Goal: Task Accomplishment & Management: Use online tool/utility

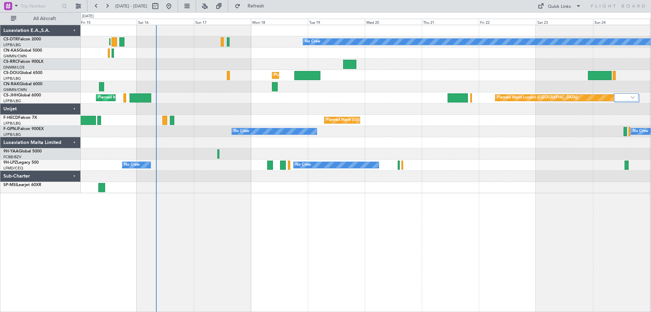
click at [387, 85] on div "Planned Maint Paris (Le Bourget) No Crew Planned Maint Sofia Planned Maint Lago…" at bounding box center [366, 109] width 570 height 168
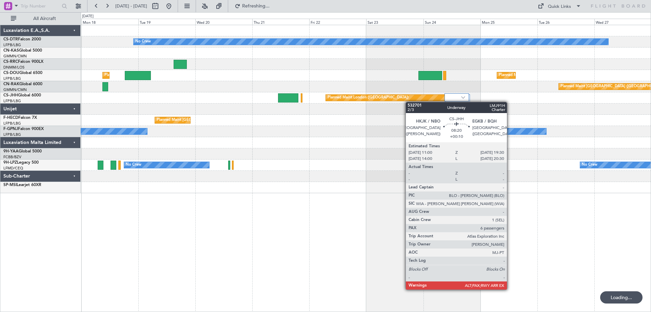
click at [304, 101] on div "Planned Maint London (Biggin Hill) Planned Maint Paris (Le Bourget)" at bounding box center [366, 97] width 570 height 11
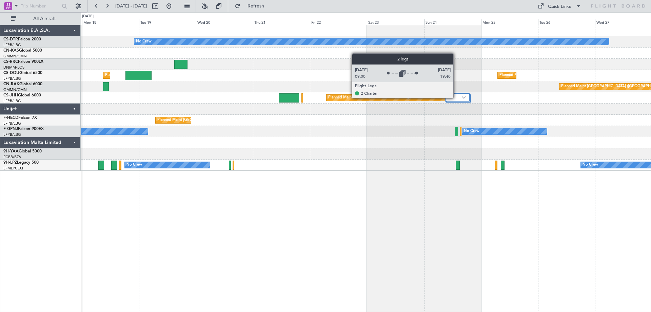
click at [456, 98] on div at bounding box center [457, 97] width 24 height 8
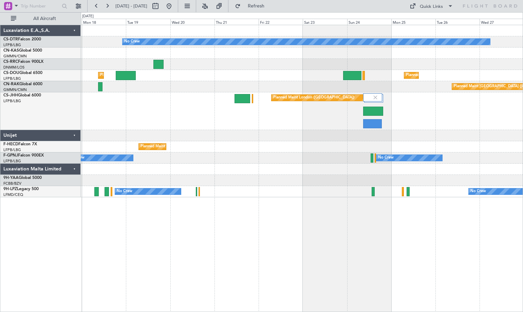
click at [377, 146] on div "No Crew Planned Maint Paris (Le Bourget) Planned Maint London (Luton) Planned M…" at bounding box center [302, 111] width 442 height 172
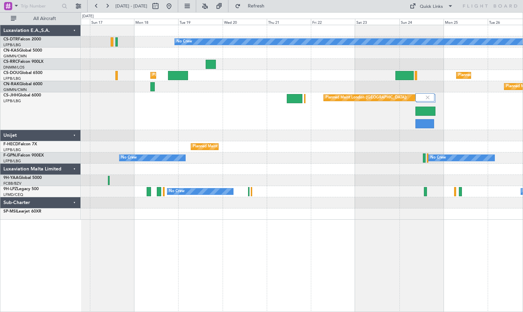
click at [213, 129] on div "Planned Maint London (Biggin Hill) Planned Maint Paris (Le Bourget)" at bounding box center [302, 111] width 442 height 38
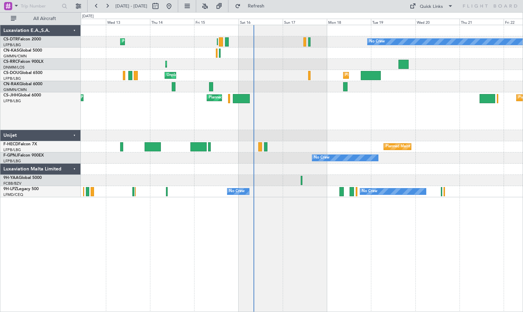
click at [376, 150] on div "No Crew Planned Maint Paris (Le Bourget) Planned Maint Sofia No Crew Planned Ma…" at bounding box center [302, 111] width 442 height 172
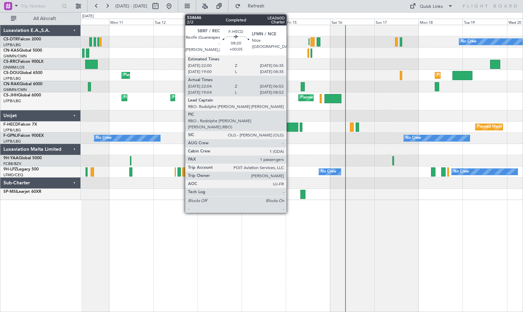
click at [289, 128] on div at bounding box center [290, 126] width 16 height 9
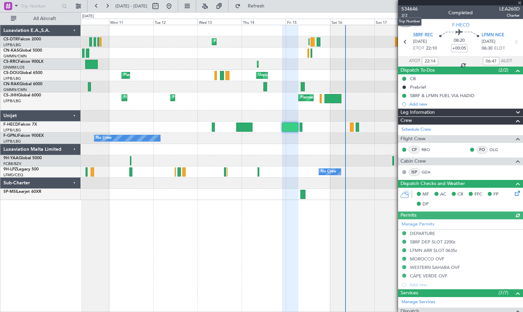
click at [404, 15] on mat-tooltip-component "Trip Number" at bounding box center [409, 22] width 34 height 18
type input "19:14"
type input "08:47"
type input "22:14"
type input "06:47"
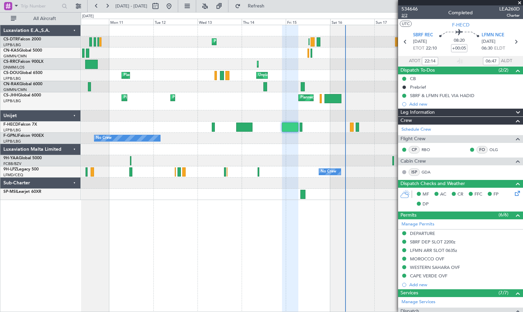
click at [405, 16] on span "2/2" at bounding box center [409, 16] width 16 height 6
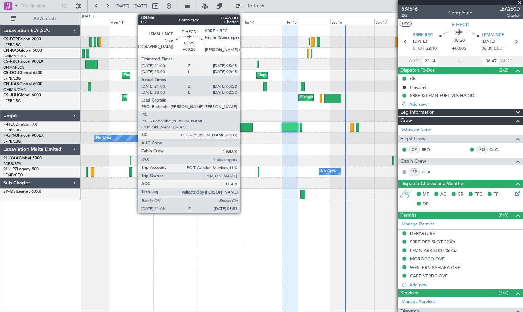
click at [242, 128] on div at bounding box center [244, 126] width 16 height 9
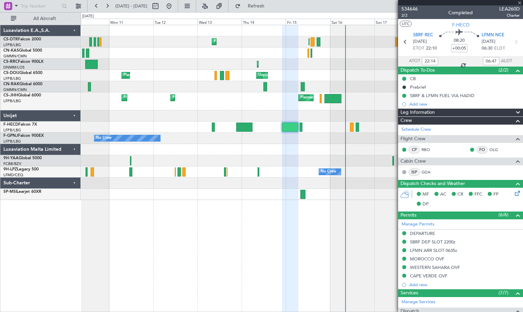
type input "+00:20"
type input "21:18"
type input "05:47"
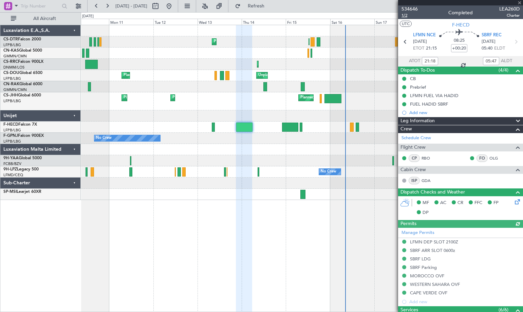
type input "23:18"
type input "02:47"
type input "21:18"
type input "05:47"
click at [404, 16] on span "1/2" at bounding box center [409, 16] width 16 height 6
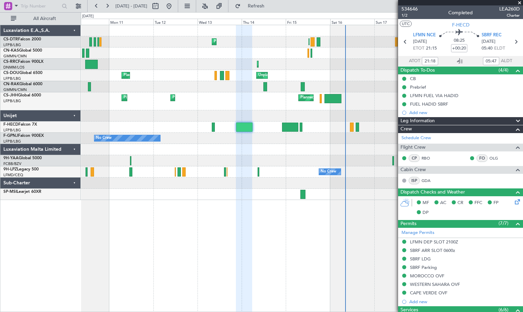
click at [520, 3] on span at bounding box center [519, 3] width 7 height 6
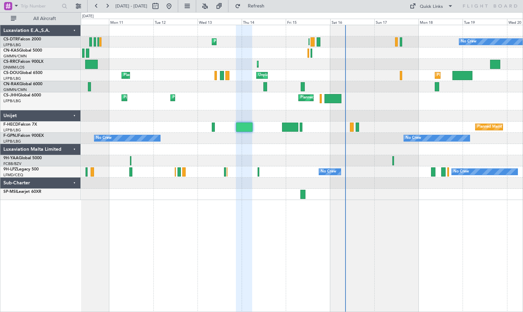
type input "0"
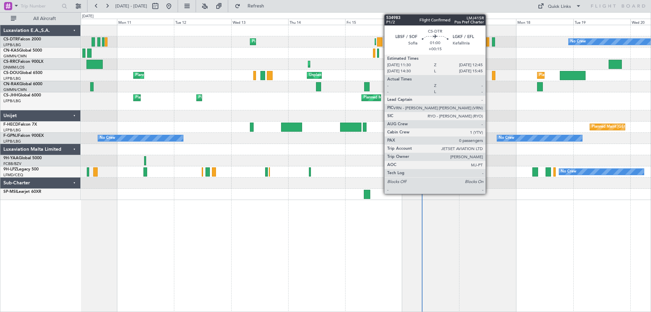
click at [489, 44] on div at bounding box center [487, 41] width 3 height 9
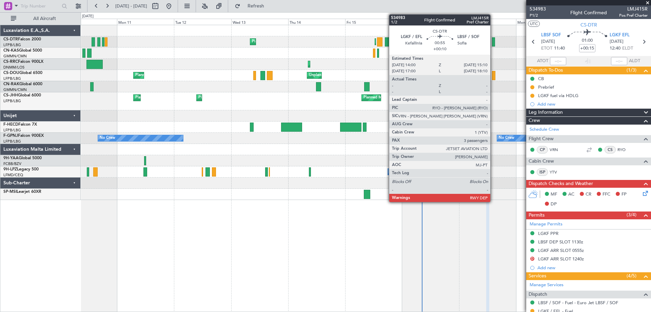
click at [493, 43] on div at bounding box center [493, 41] width 3 height 9
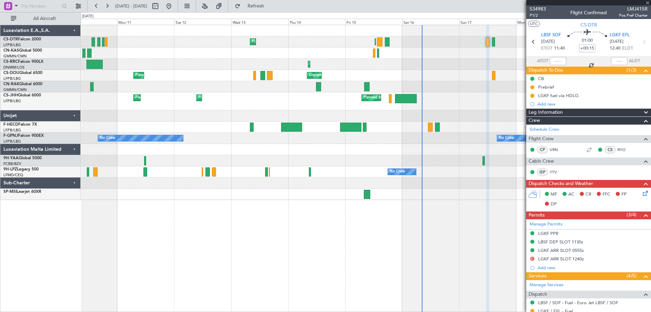
type input "+00:10"
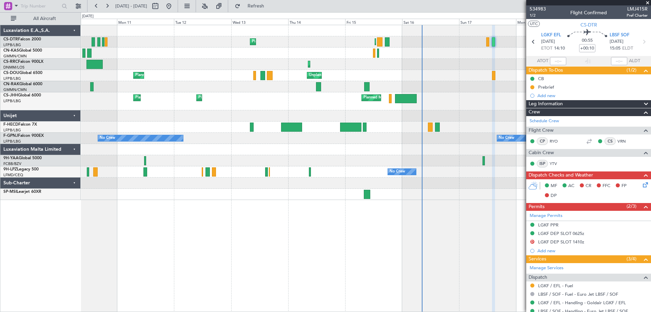
click at [648, 0] on span at bounding box center [647, 3] width 7 height 6
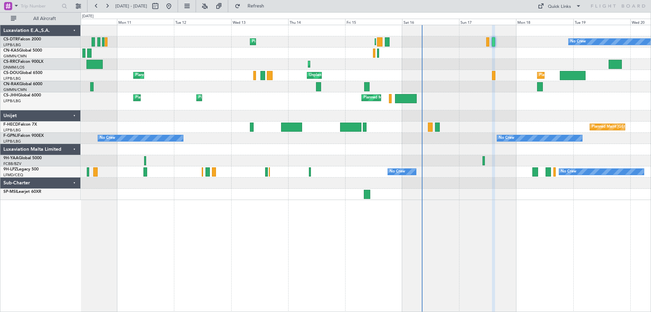
type input "0"
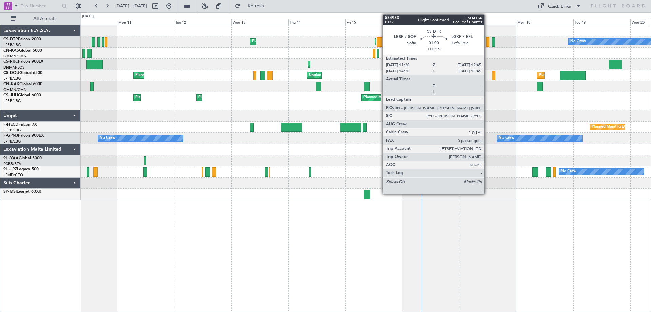
click at [487, 44] on div at bounding box center [487, 41] width 3 height 9
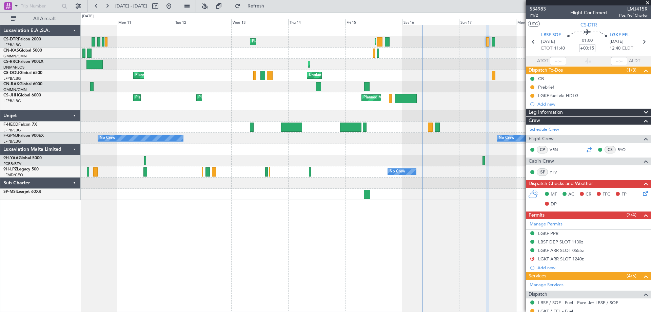
click at [588, 149] on div at bounding box center [589, 149] width 8 height 8
click at [649, 2] on span at bounding box center [647, 3] width 7 height 6
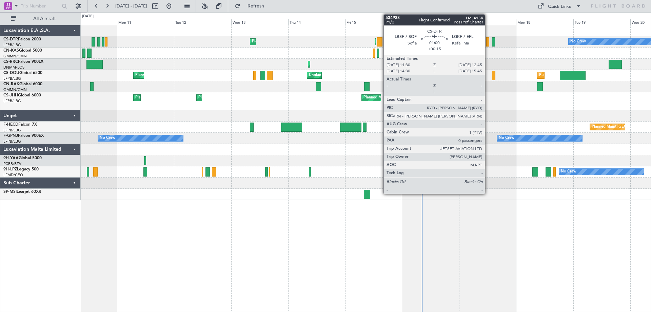
click at [488, 44] on div at bounding box center [487, 41] width 3 height 9
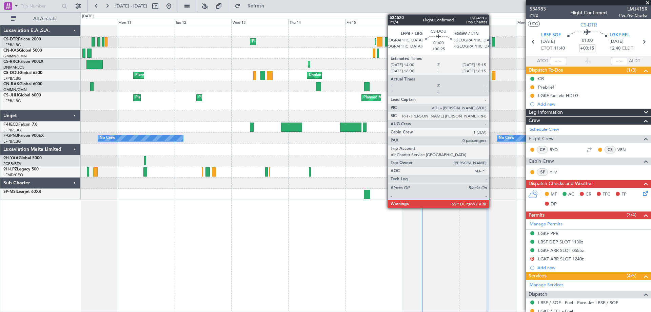
click at [502, 52] on div at bounding box center [366, 52] width 570 height 11
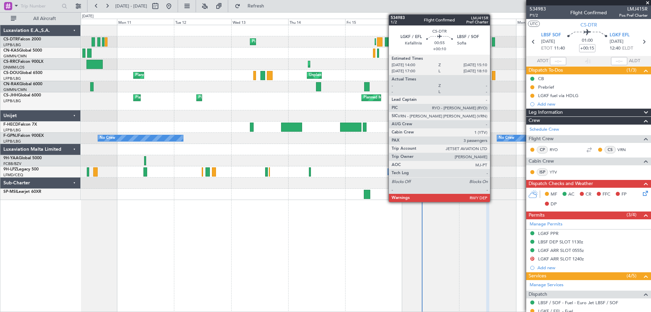
click at [493, 44] on div at bounding box center [493, 41] width 3 height 9
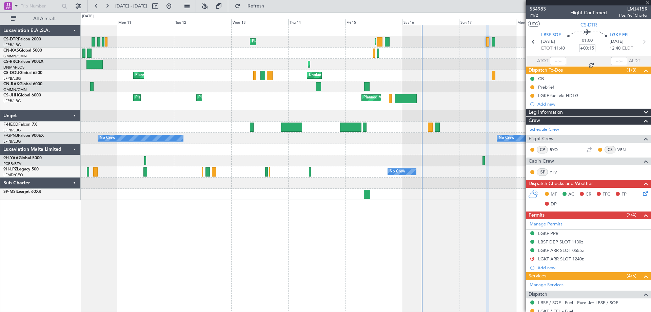
type input "+00:10"
type input "3"
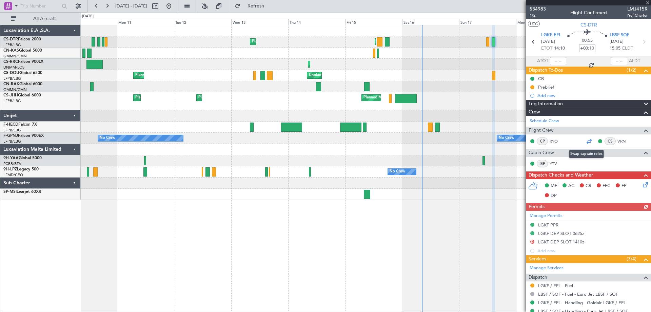
click at [586, 140] on div at bounding box center [589, 141] width 8 height 8
click at [431, 56] on div at bounding box center [366, 52] width 570 height 11
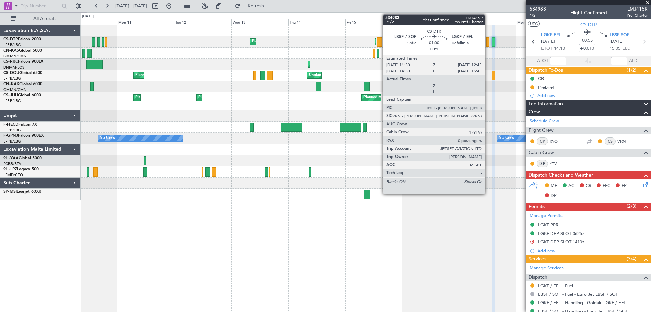
click at [488, 45] on div at bounding box center [487, 41] width 3 height 9
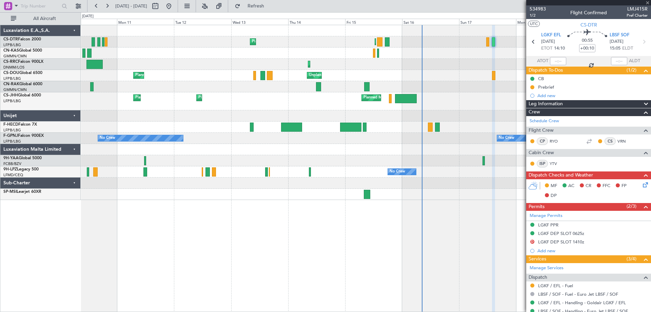
type input "+00:15"
type input "0"
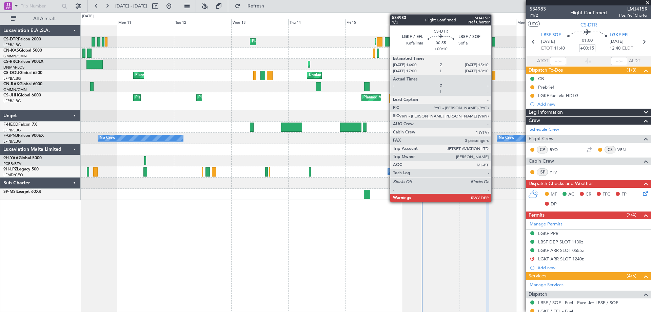
click at [494, 43] on div at bounding box center [493, 41] width 3 height 9
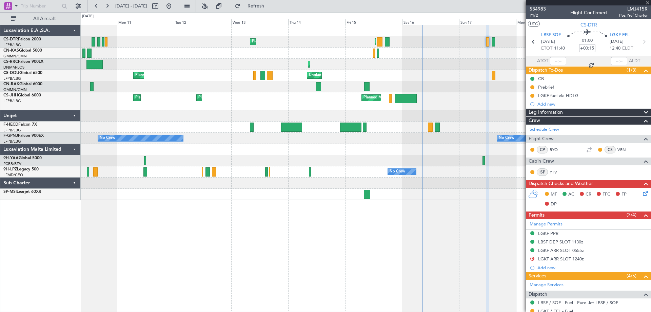
type input "+00:10"
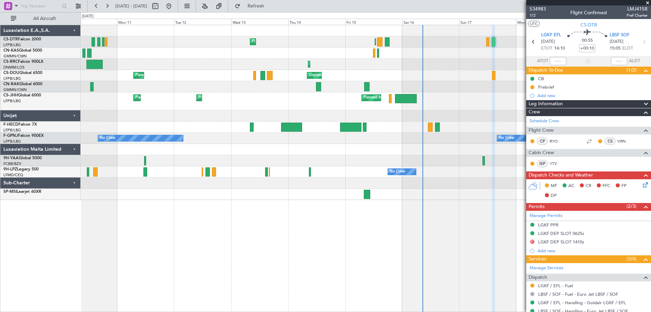
click at [647, 3] on span at bounding box center [647, 3] width 7 height 6
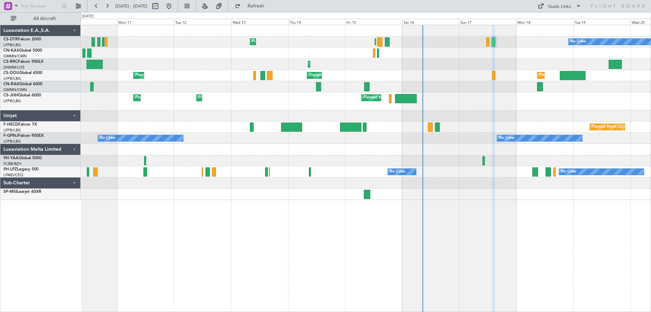
type input "0"
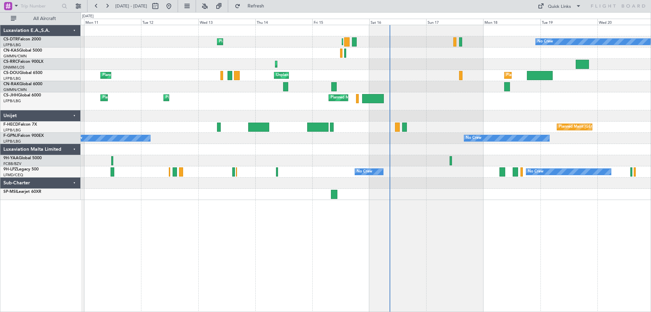
click at [377, 139] on div "Planned Maint Sofia Planned Maint Paris (Le Bourget) No Crew No Crew Planned Ma…" at bounding box center [366, 112] width 570 height 175
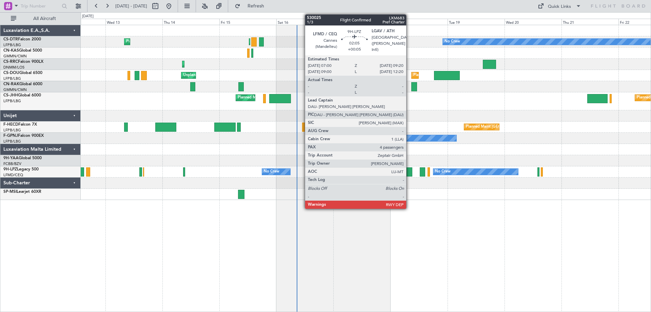
click at [409, 173] on div at bounding box center [410, 171] width 6 height 9
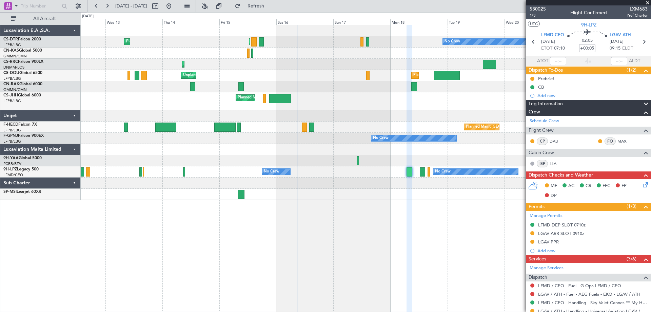
click at [648, 3] on span at bounding box center [647, 3] width 7 height 6
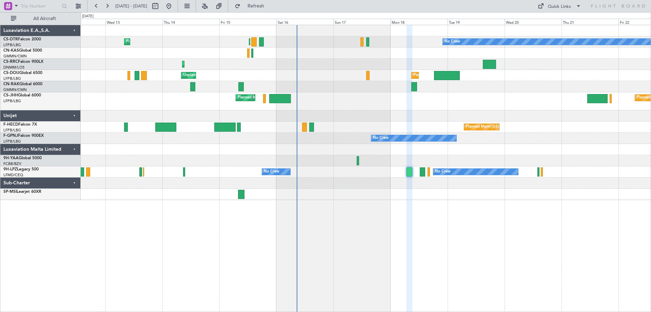
type input "0"
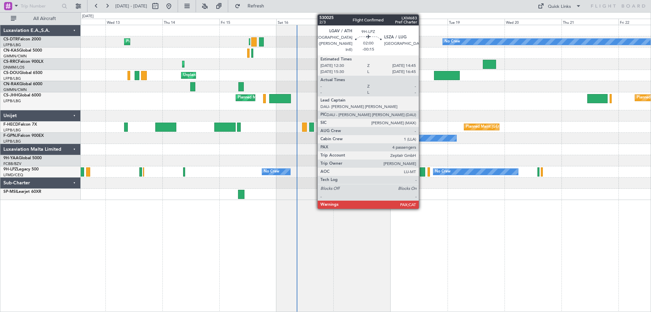
click at [422, 174] on div at bounding box center [422, 171] width 5 height 9
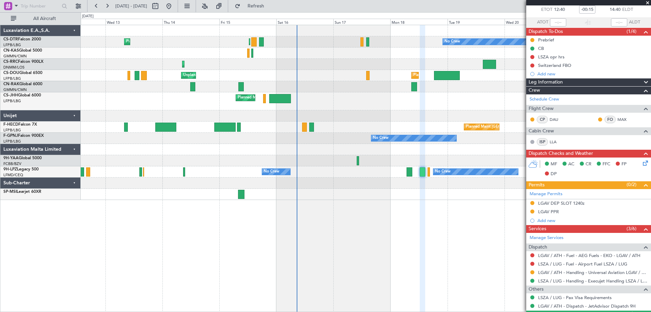
scroll to position [117, 0]
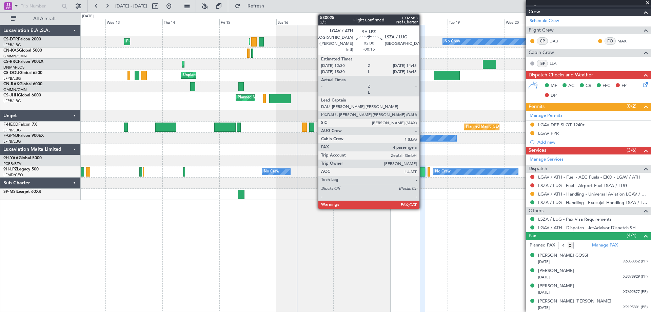
click at [423, 174] on div at bounding box center [422, 171] width 5 height 9
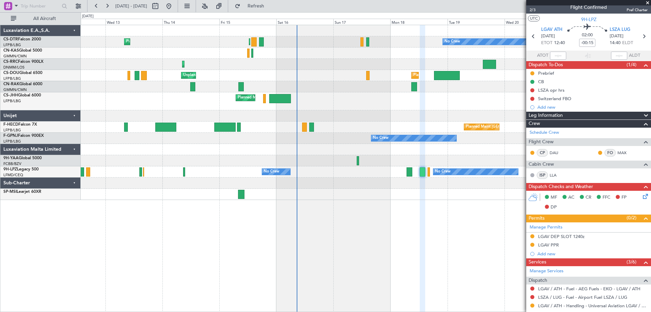
scroll to position [0, 0]
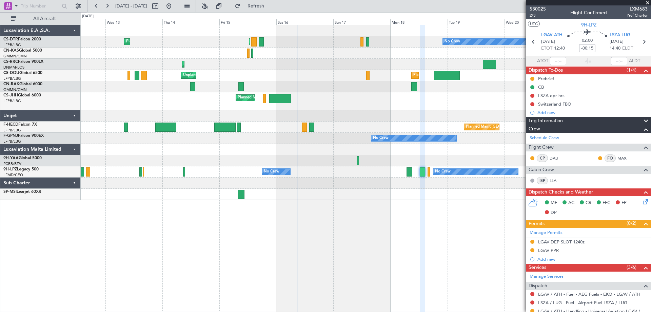
click at [651, 1] on span at bounding box center [647, 3] width 7 height 6
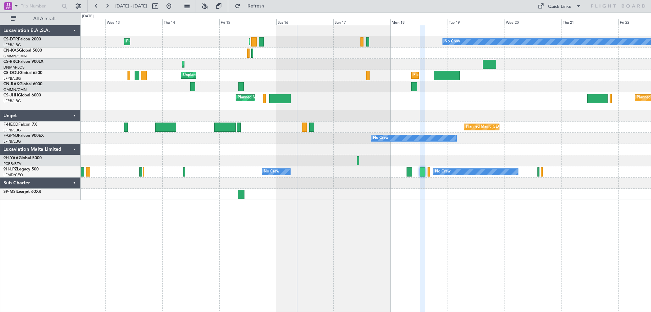
type input "0"
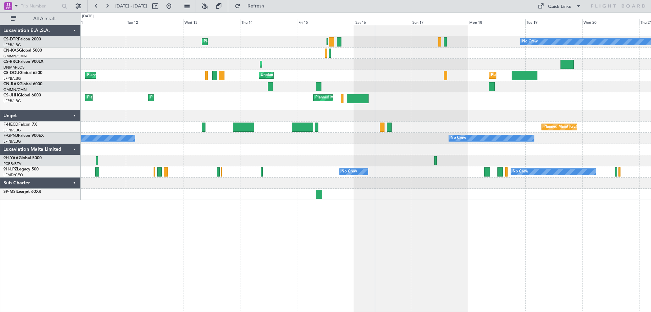
click at [334, 238] on div "Planned Maint Paris (Le Bourget) Planned Maint Sofia No Crew No Crew Planned Ma…" at bounding box center [366, 168] width 570 height 287
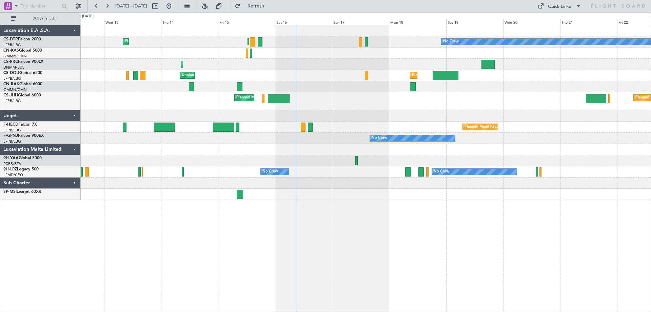
click at [334, 144] on div "Planned Maint Sofia Planned Maint Paris (Le Bourget) No Crew No Crew Planned Ma…" at bounding box center [366, 112] width 570 height 175
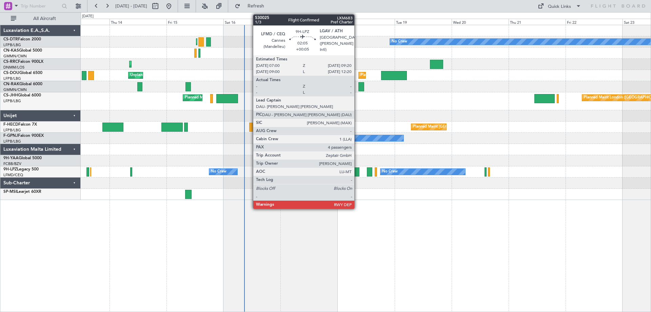
click at [357, 173] on div at bounding box center [357, 171] width 6 height 9
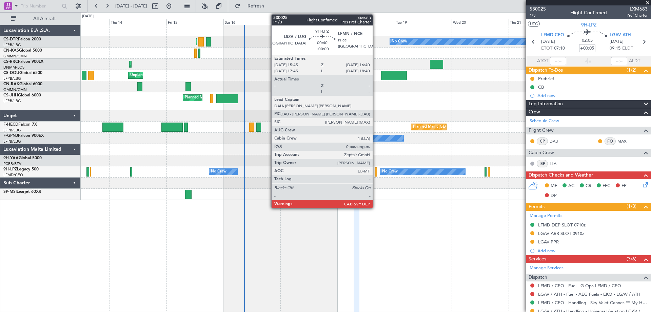
click at [376, 175] on div at bounding box center [376, 171] width 2 height 9
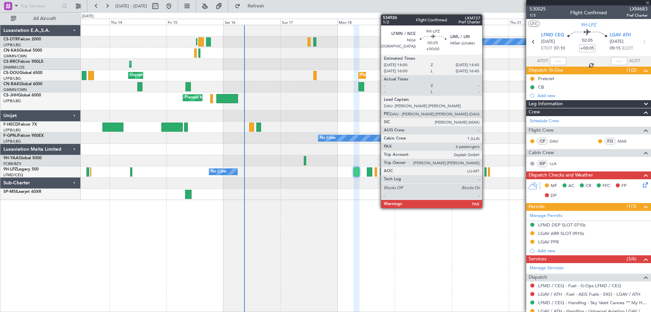
type input "0"
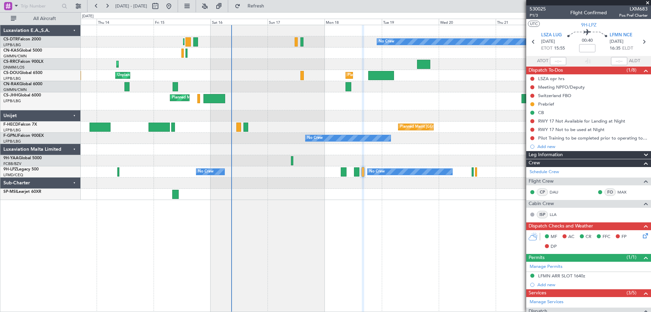
click at [382, 183] on div at bounding box center [366, 182] width 570 height 11
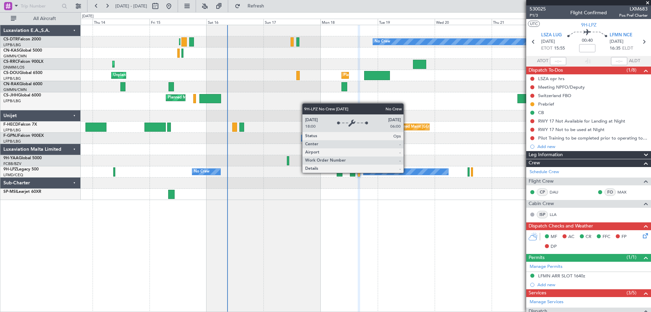
click at [407, 172] on div "No Crew" at bounding box center [406, 172] width 85 height 6
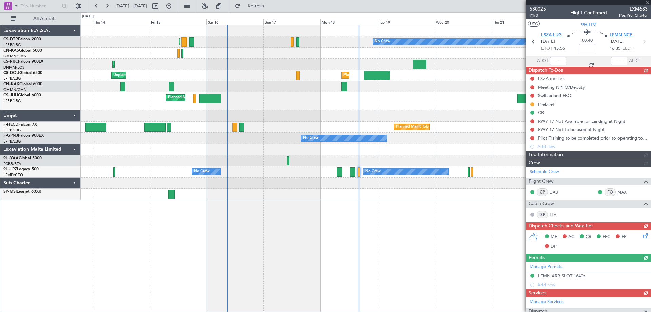
click at [649, 4] on div at bounding box center [588, 2] width 125 height 5
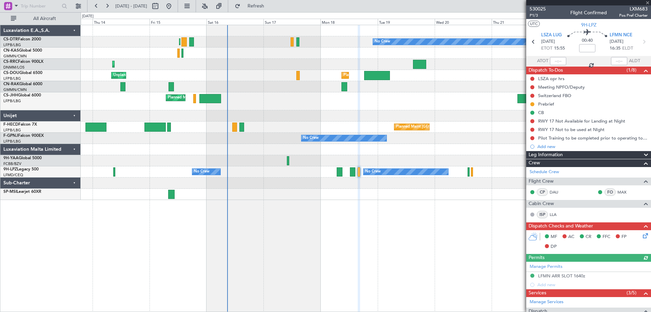
click at [649, 3] on div at bounding box center [588, 2] width 125 height 5
drag, startPoint x: 647, startPoint y: 3, endPoint x: 640, endPoint y: 11, distance: 10.1
click at [647, 3] on span at bounding box center [647, 3] width 7 height 6
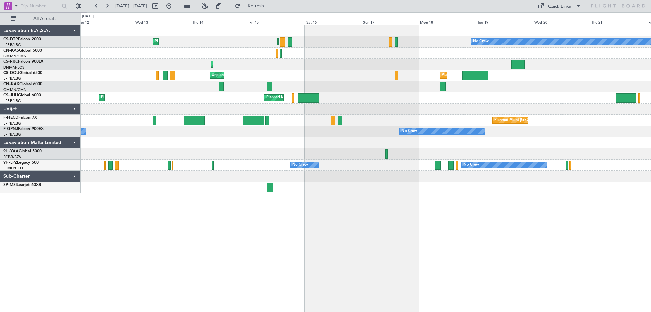
click at [371, 52] on div "Planned Maint Sofia Planned Maint [GEOGRAPHIC_DATA] ([GEOGRAPHIC_DATA]) No Crew…" at bounding box center [366, 109] width 570 height 168
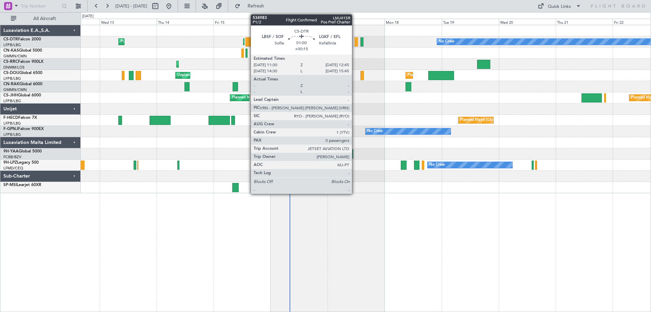
click at [355, 44] on div at bounding box center [356, 41] width 3 height 9
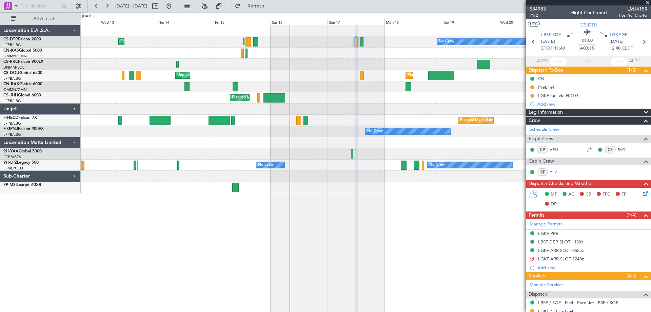
click at [647, 2] on span at bounding box center [647, 3] width 7 height 6
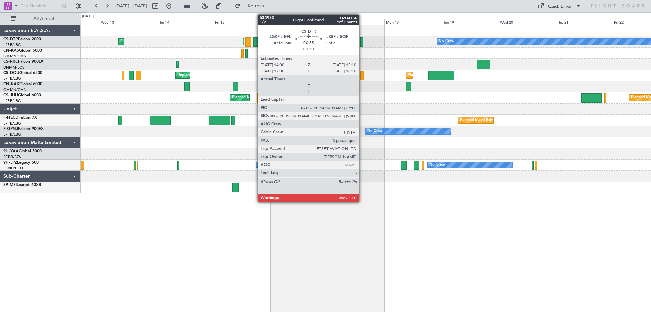
click at [363, 43] on div at bounding box center [361, 41] width 3 height 9
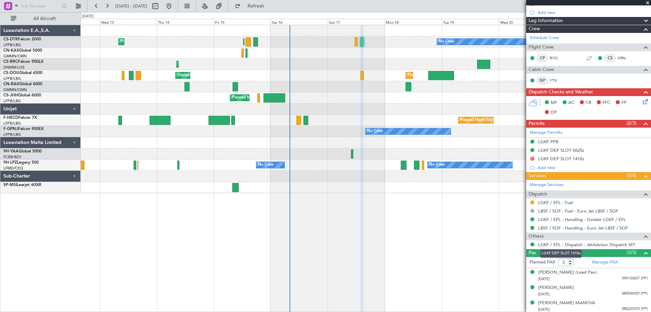
scroll to position [85, 0]
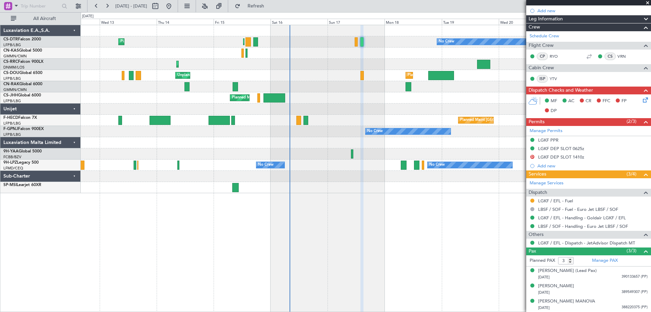
click at [645, 4] on span at bounding box center [647, 3] width 7 height 6
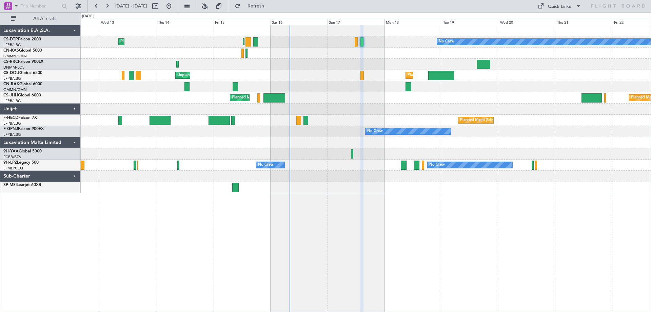
type input "0"
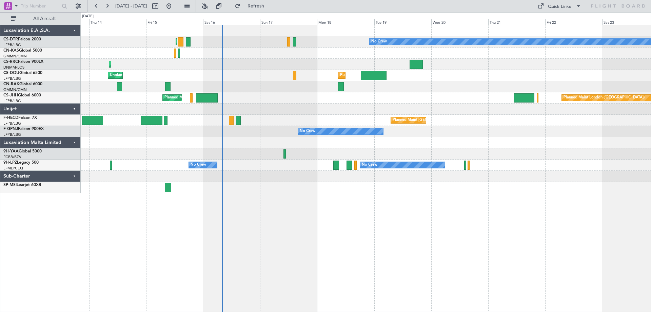
click at [404, 86] on div "Planned Maint [GEOGRAPHIC_DATA] ([GEOGRAPHIC_DATA]) No Crew Planned Maint Sofia…" at bounding box center [366, 109] width 570 height 168
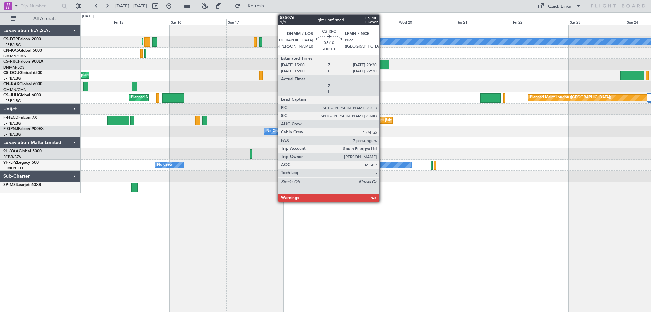
click at [383, 67] on div at bounding box center [382, 64] width 13 height 9
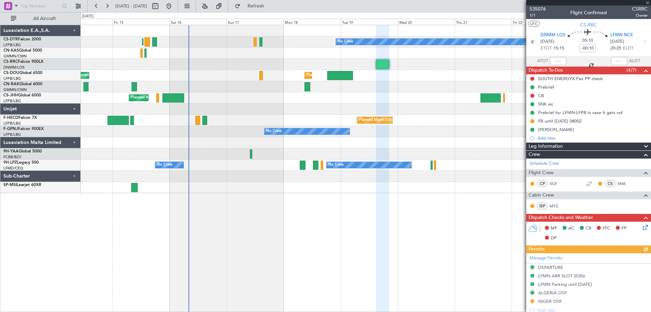
click at [647, 1] on div at bounding box center [588, 2] width 125 height 5
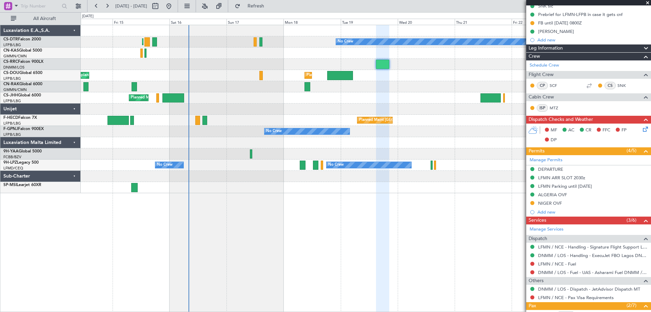
scroll to position [102, 0]
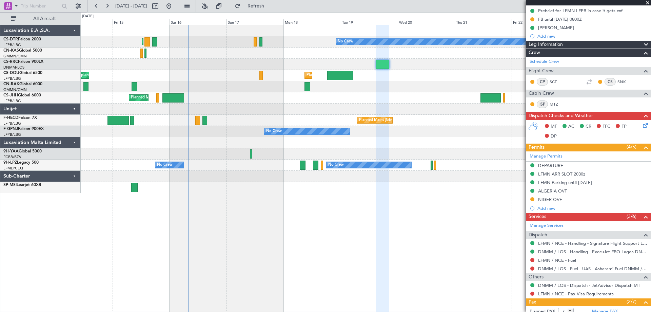
click at [647, 3] on span at bounding box center [647, 3] width 7 height 6
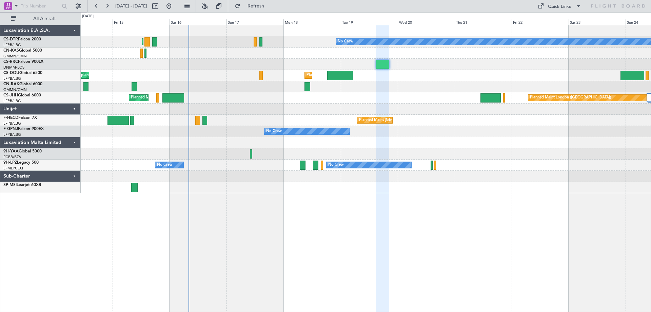
type input "0"
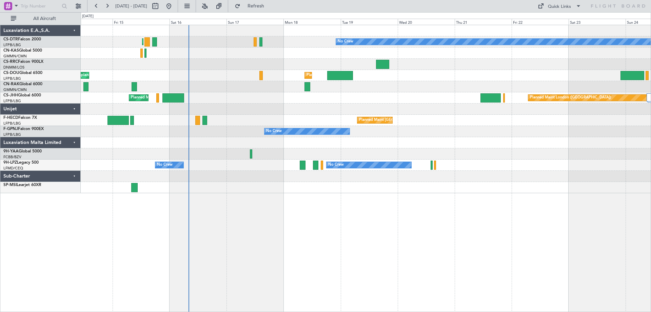
scroll to position [0, 0]
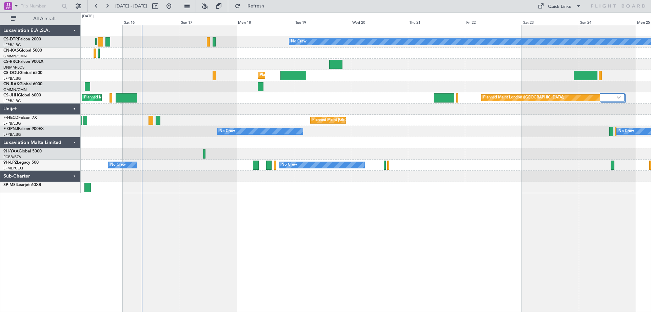
click at [280, 193] on div at bounding box center [366, 187] width 570 height 11
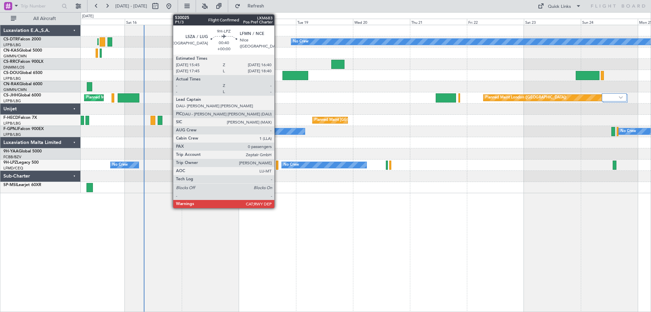
click at [277, 167] on div at bounding box center [277, 164] width 2 height 9
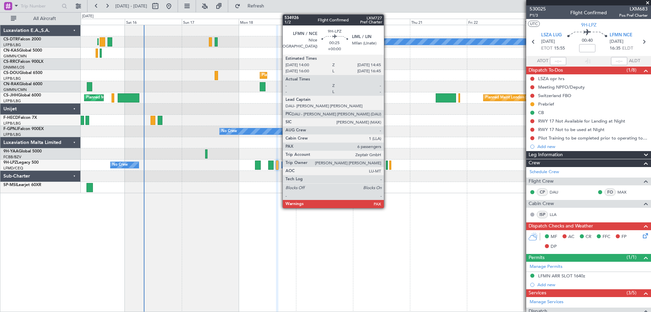
click at [387, 168] on div at bounding box center [387, 164] width 2 height 9
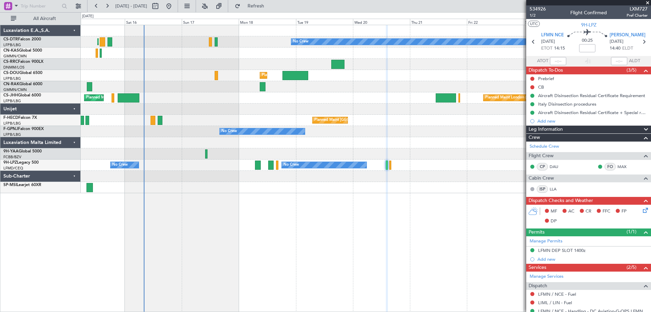
click at [648, 1] on span at bounding box center [647, 3] width 7 height 6
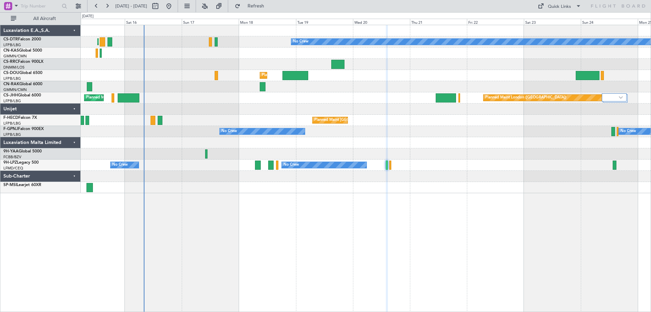
type input "0"
click at [576, 6] on span at bounding box center [578, 6] width 8 height 8
click at [547, 21] on button "Trip Builder" at bounding box center [559, 22] width 51 height 16
click at [454, 217] on div "Planned Maint [GEOGRAPHIC_DATA] ([GEOGRAPHIC_DATA]) No Crew Planned Maint Sofia…" at bounding box center [366, 168] width 570 height 287
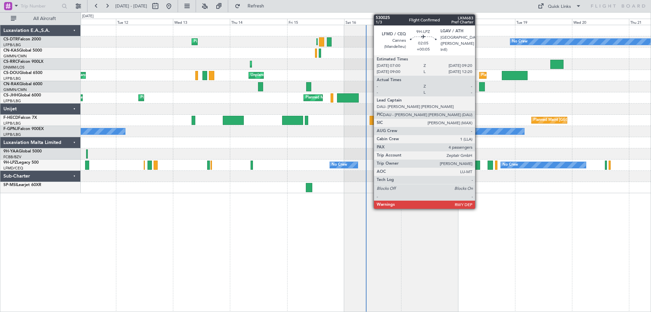
click at [478, 167] on div at bounding box center [477, 164] width 6 height 9
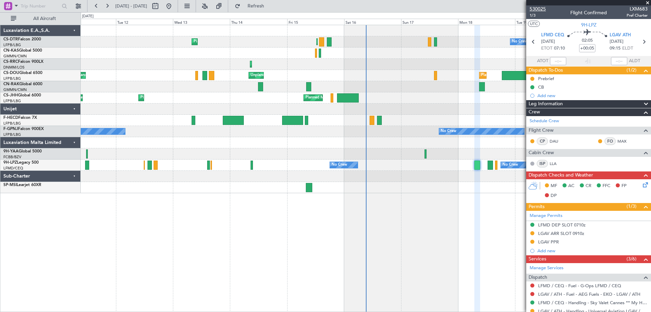
click at [536, 8] on span "530025" at bounding box center [538, 8] width 16 height 7
click at [648, 1] on span at bounding box center [647, 3] width 7 height 6
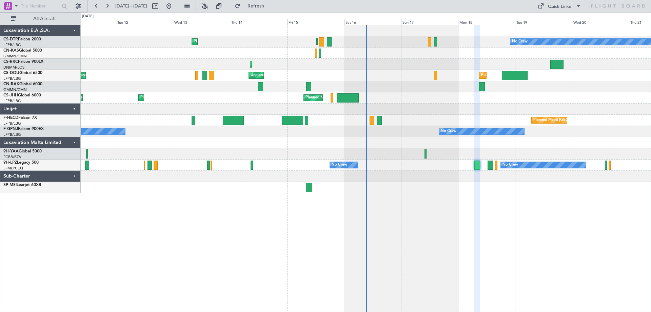
type input "0"
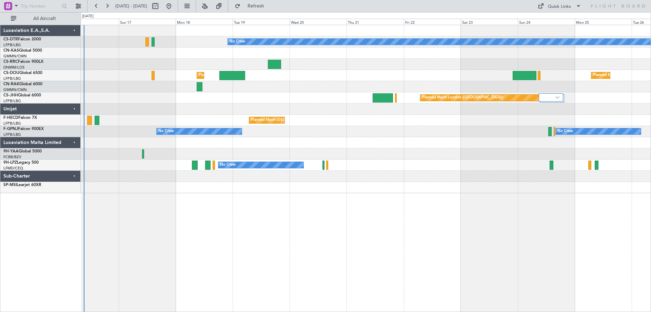
click at [337, 203] on div "No Crew Planned Maint Paris (Le Bourget) Planned Maint Lagos (Murtala Muhammed)…" at bounding box center [366, 168] width 570 height 287
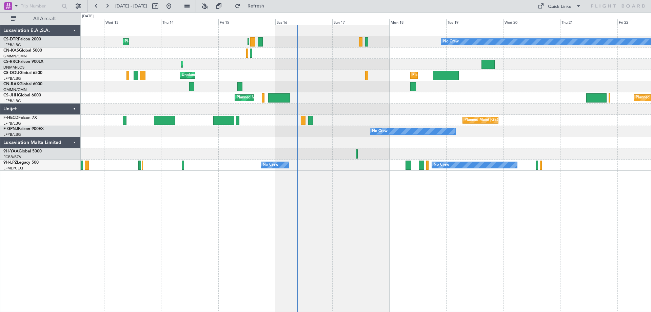
click at [534, 226] on div "No Crew Planned Maint Paris (Le Bourget) Planned Maint Sofia No Crew Planned Ma…" at bounding box center [366, 168] width 570 height 287
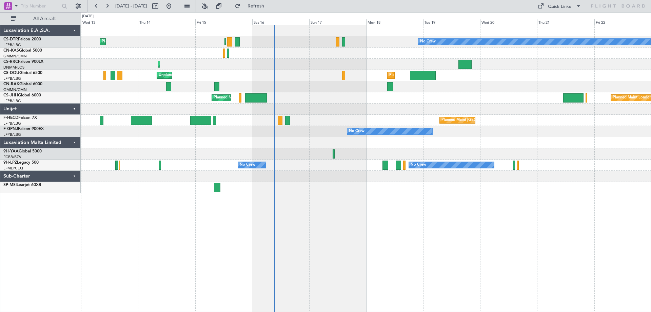
click at [451, 178] on div at bounding box center [366, 176] width 570 height 11
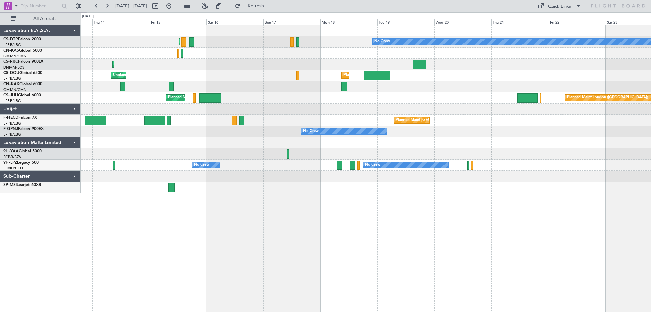
click at [470, 180] on div "Planned Maint Paris (Le Bourget) No Crew Planned Maint Sofia Planned Maint Lago…" at bounding box center [366, 109] width 570 height 168
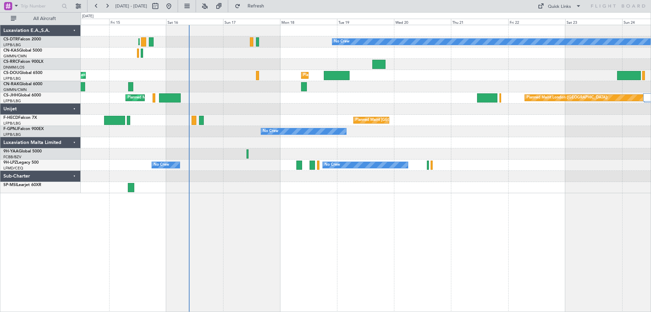
click at [336, 185] on div at bounding box center [366, 187] width 570 height 11
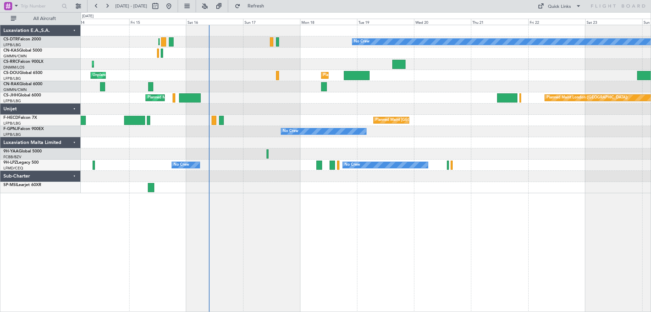
click at [408, 152] on div "Planned Maint Paris (Le Bourget) No Crew Planned Maint Sofia Planned Maint Lago…" at bounding box center [366, 109] width 570 height 168
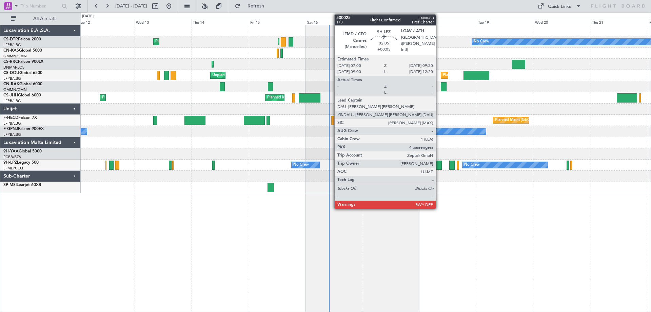
click at [439, 166] on div at bounding box center [439, 164] width 6 height 9
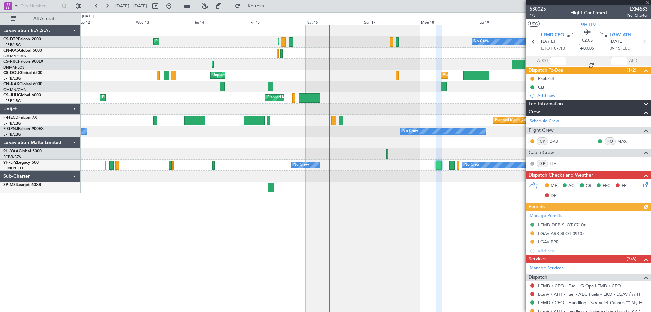
click at [537, 8] on span "530025" at bounding box center [538, 8] width 16 height 7
click at [647, 2] on span at bounding box center [647, 3] width 7 height 6
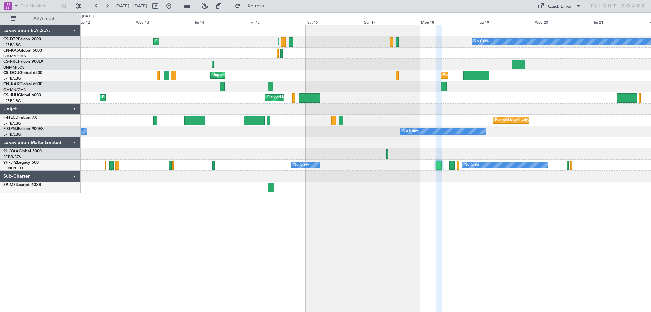
type input "0"
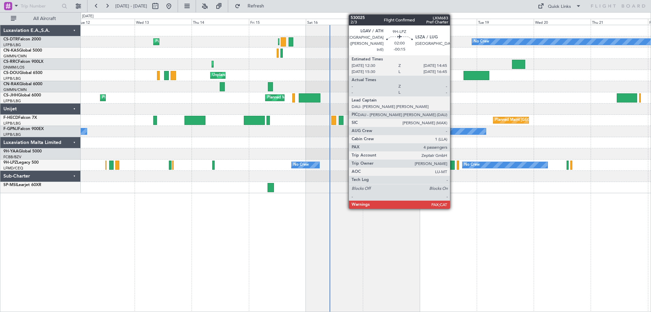
click at [453, 167] on div at bounding box center [451, 164] width 5 height 9
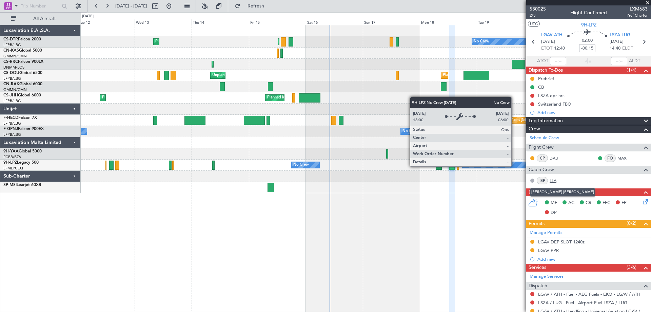
click at [552, 180] on link "LLA" at bounding box center [557, 180] width 15 height 6
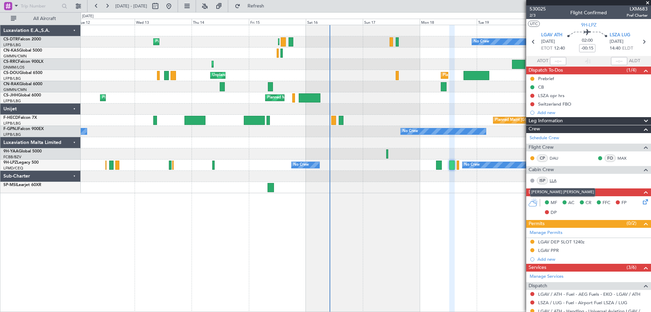
click at [553, 180] on link "LLA" at bounding box center [557, 180] width 15 height 6
click at [647, 2] on span at bounding box center [647, 3] width 7 height 6
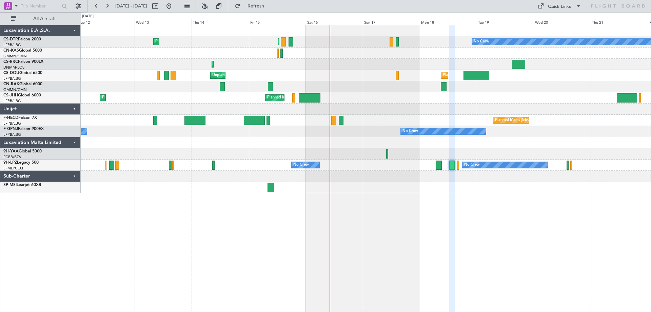
type input "0"
click at [105, 6] on button at bounding box center [107, 6] width 11 height 11
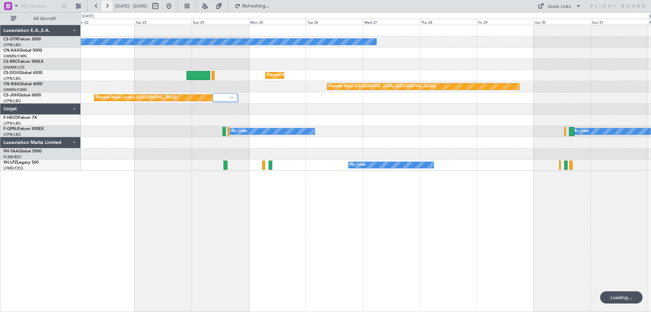
click at [105, 6] on button at bounding box center [107, 6] width 11 height 11
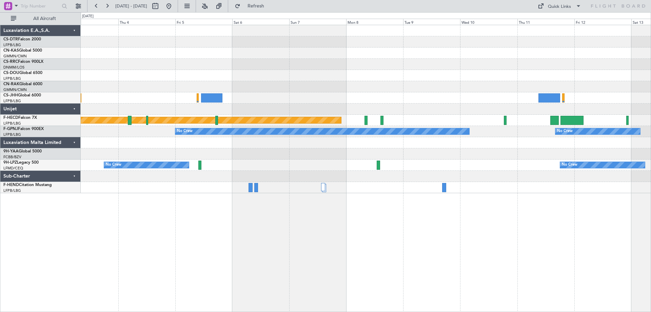
click at [272, 159] on div at bounding box center [366, 153] width 570 height 11
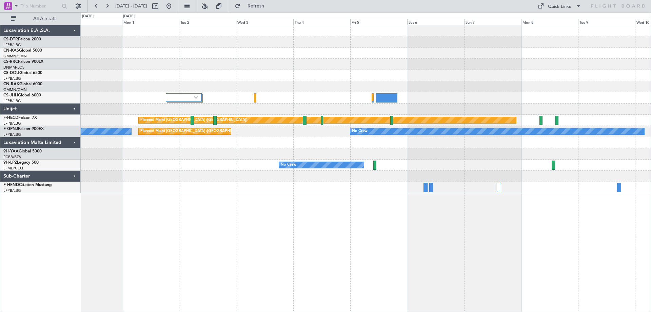
click at [330, 151] on div "Planned Maint Berlin (Brandenburg) Planned Maint Paris (Le Bourget) No Crew No …" at bounding box center [366, 109] width 570 height 168
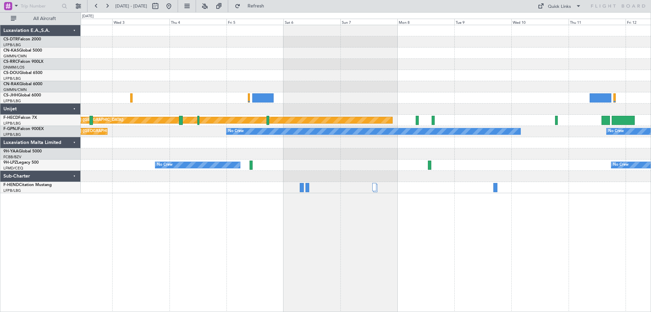
click at [227, 141] on div at bounding box center [366, 142] width 570 height 11
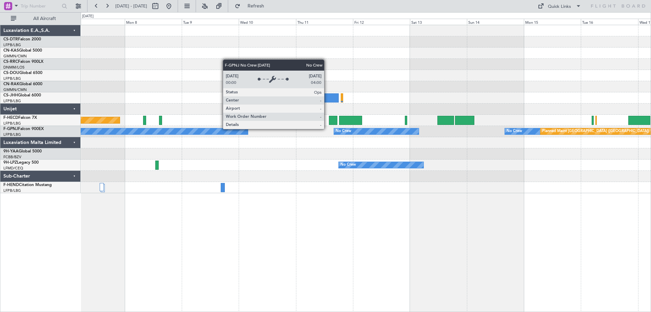
click at [108, 130] on div "No Crew" at bounding box center [101, 131] width 294 height 6
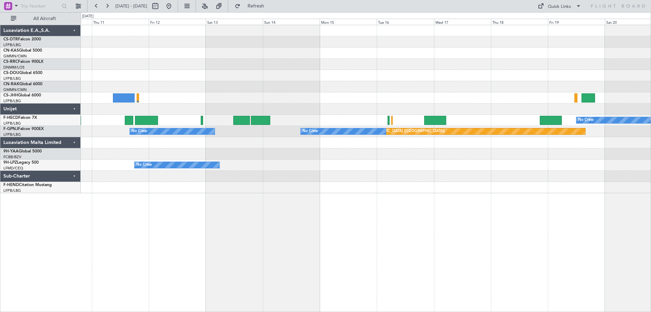
click at [260, 129] on div "Planned Maint Paris (Le Bourget) No Crew No Crew No Crew No Crew No Crew" at bounding box center [366, 131] width 570 height 11
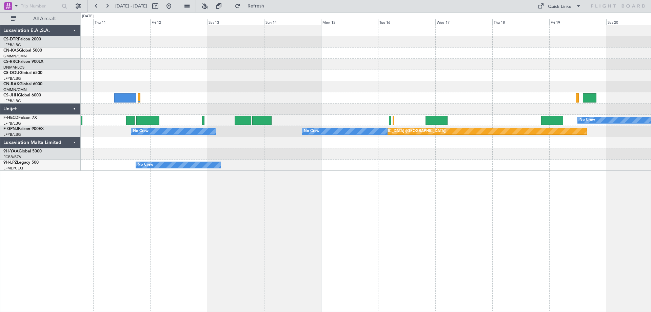
click at [346, 142] on div at bounding box center [366, 142] width 570 height 11
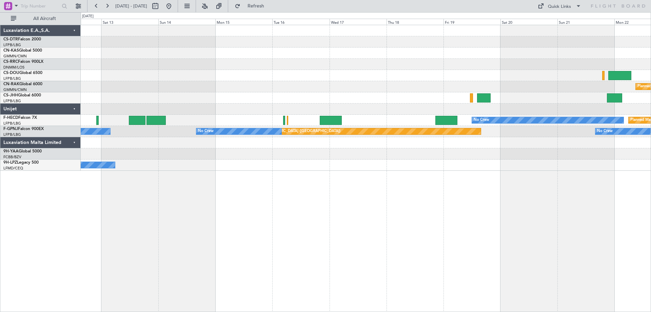
click at [187, 118] on div "Planned Maint Casablanca (Mohammed V Intl) No Crew Planned Maint Paris (Le Bour…" at bounding box center [366, 97] width 570 height 145
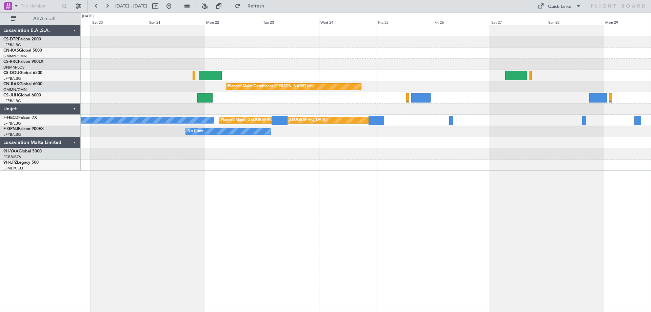
click at [343, 137] on div "Planned Maint Casablanca (Mohammed V Intl) Planned Maint Paris (Le Bourget) No …" at bounding box center [366, 97] width 570 height 145
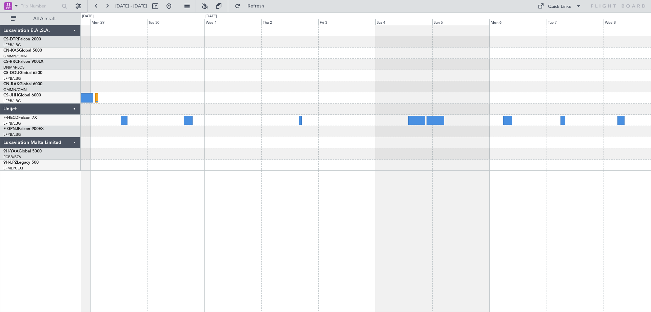
click at [304, 139] on div at bounding box center [366, 142] width 570 height 11
click at [360, 142] on div at bounding box center [366, 97] width 570 height 145
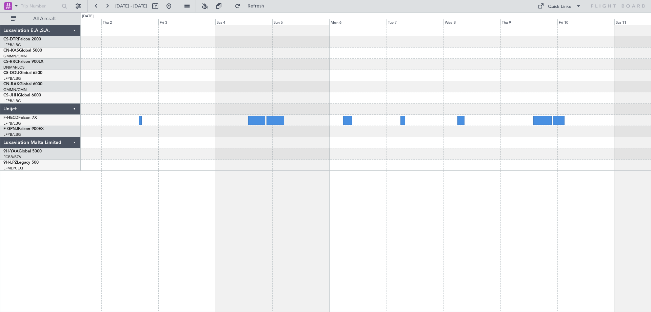
click at [612, 188] on div at bounding box center [366, 168] width 570 height 287
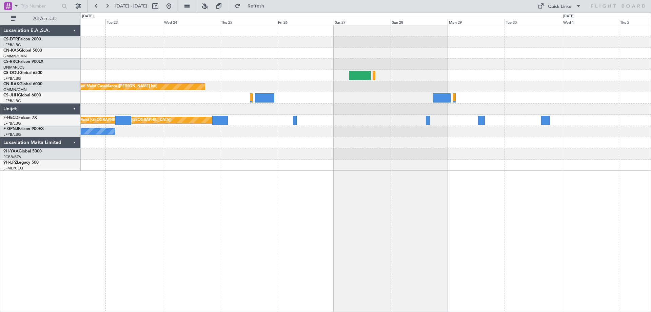
click at [651, 196] on div "Planned Maint Casablanca (Mohammed V Intl) Planned Maint Paris (Le Bourget) No …" at bounding box center [325, 161] width 651 height 299
click at [395, 182] on div "Planned Maint Casablanca (Mohammed V Intl) Planned Maint Paris (Le Bourget) No …" at bounding box center [366, 168] width 570 height 287
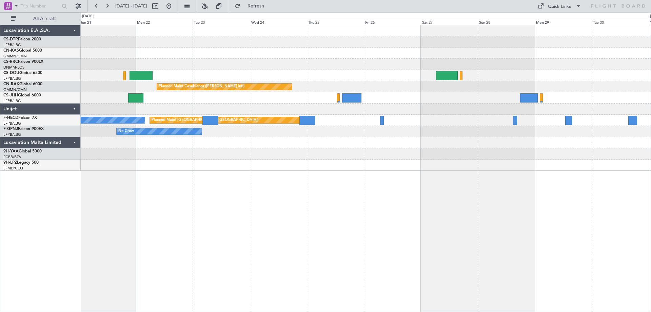
click at [340, 224] on div "Planned Maint Casablanca (Mohammed V Intl) Planned Maint Paris (Le Bourget) No …" at bounding box center [366, 168] width 570 height 287
click at [488, 156] on div "Planned Maint Casablanca (Mohammed V Intl) Planned Maint Paris (Le Bourget) No …" at bounding box center [366, 97] width 570 height 145
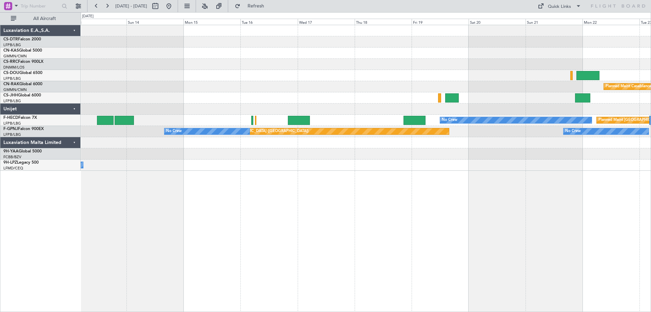
click at [452, 167] on div "Planned Maint Casablanca (Mohammed V Intl) Planned Maint Paris (Le Bourget) No …" at bounding box center [366, 97] width 570 height 145
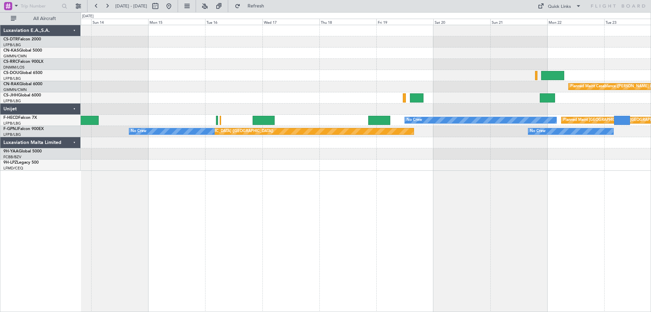
click at [160, 158] on div "Planned Maint Casablanca (Mohammed V Intl) No Crew Planned Maint Paris (Le Bour…" at bounding box center [366, 97] width 570 height 145
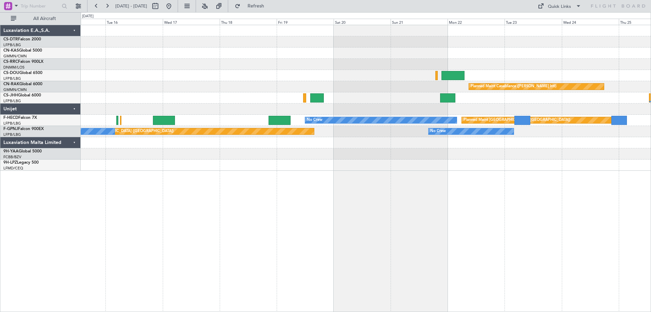
click at [238, 157] on div "Planned Maint Casablanca (Mohammed V Intl) No Crew Planned Maint Paris (Le Bour…" at bounding box center [366, 97] width 570 height 145
click at [95, 6] on button at bounding box center [96, 6] width 11 height 11
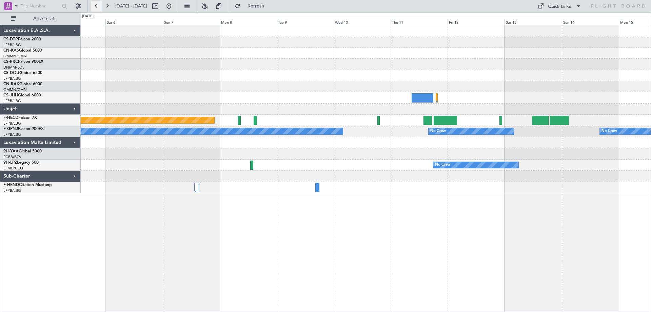
click at [96, 4] on button at bounding box center [96, 6] width 11 height 11
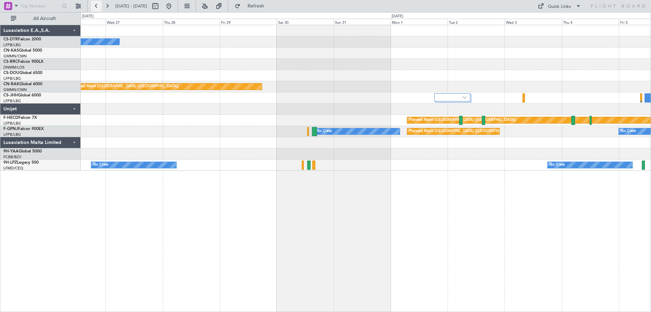
click at [99, 6] on button at bounding box center [96, 6] width 11 height 11
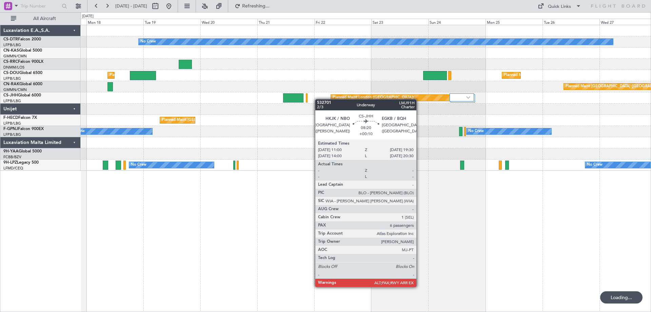
click at [294, 102] on div "Planned Maint London ([GEOGRAPHIC_DATA])" at bounding box center [366, 97] width 570 height 11
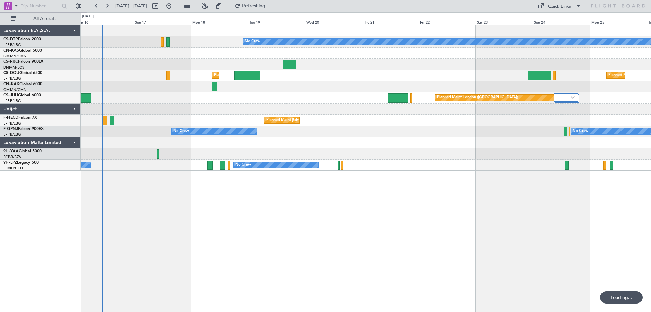
click at [406, 110] on div "No Crew Planned Maint Paris (Le Bourget) Planned Maint Lagos (Murtala Muhammed)…" at bounding box center [366, 97] width 570 height 145
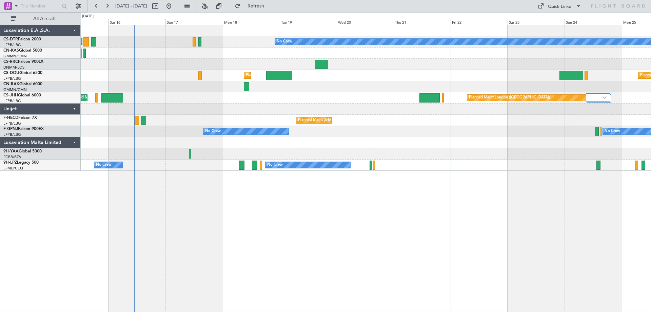
click at [308, 136] on div "No Crew Planned Maint Paris (Le Bourget) Planned Maint Sofia Planned Maint Lago…" at bounding box center [366, 97] width 570 height 145
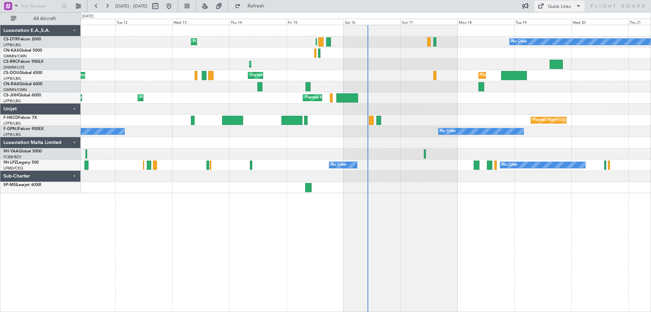
click at [580, 3] on span at bounding box center [578, 6] width 8 height 8
click at [556, 22] on button "Trip Builder" at bounding box center [559, 22] width 51 height 16
